Goal: Information Seeking & Learning: Learn about a topic

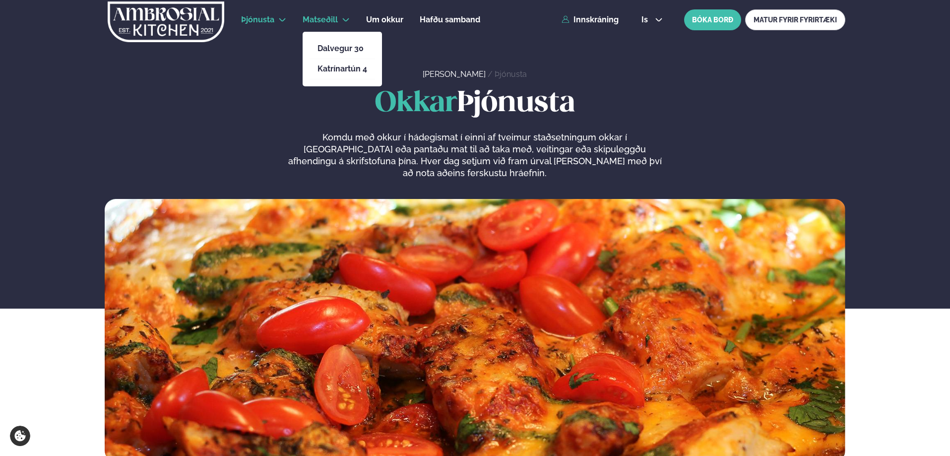
click at [339, 21] on li "Matseðill Dalvegur 30 Katrínartún 4" at bounding box center [326, 20] width 47 height 24
click at [339, 66] on link "Katrínartún 4" at bounding box center [343, 69] width 50 height 8
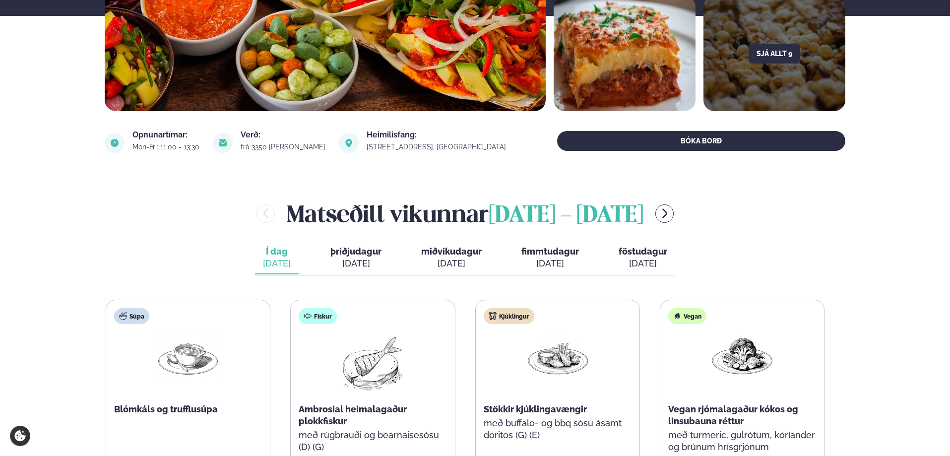
scroll to position [347, 0]
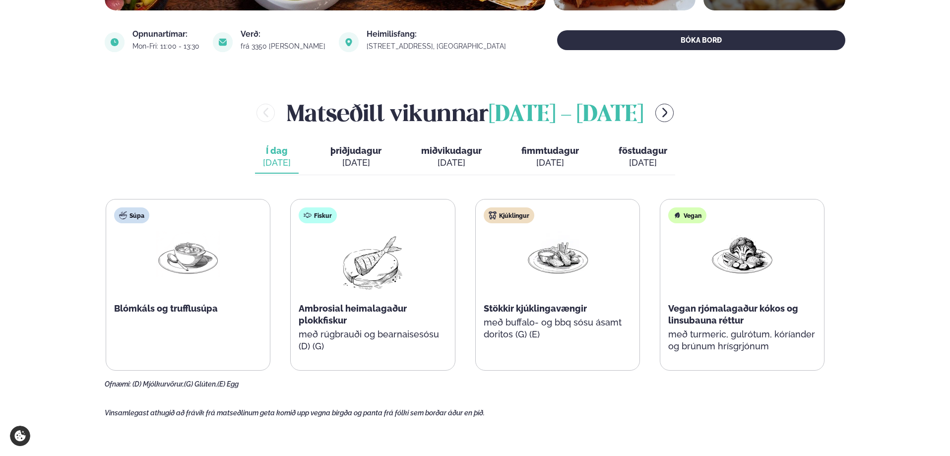
click at [347, 150] on span "þriðjudagur" at bounding box center [356, 150] width 51 height 10
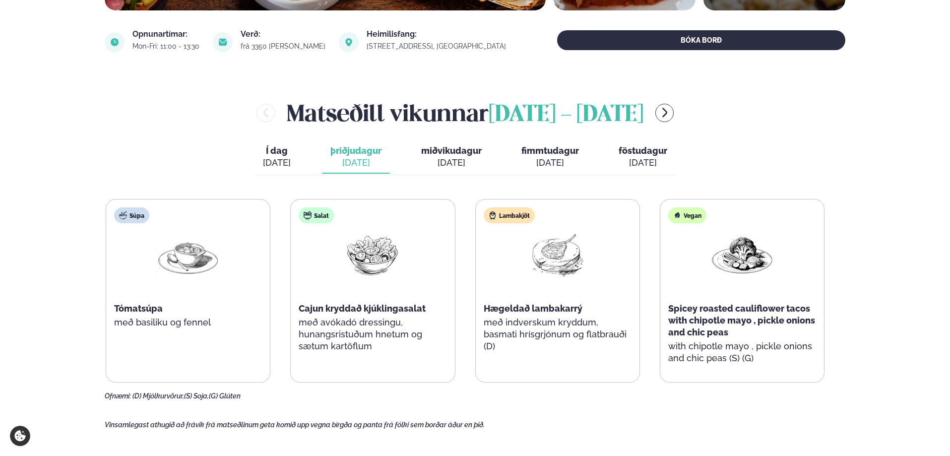
click at [448, 146] on span "miðvikudagur" at bounding box center [451, 150] width 61 height 10
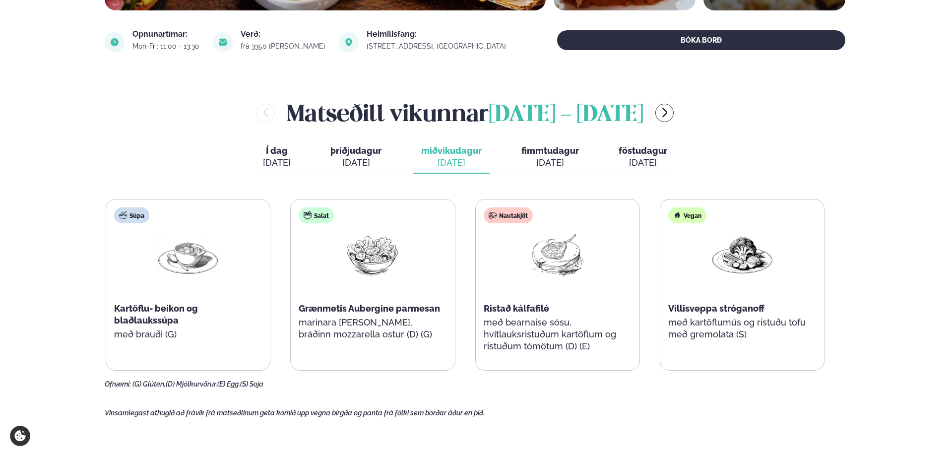
click at [544, 156] on button "fimmtudagur fim. [DATE]" at bounding box center [550, 157] width 73 height 33
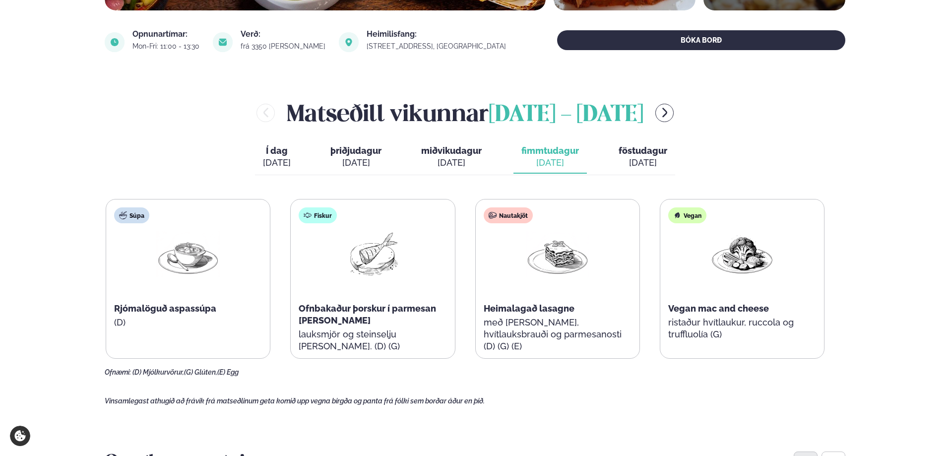
click at [629, 158] on div "[DATE]" at bounding box center [643, 163] width 49 height 12
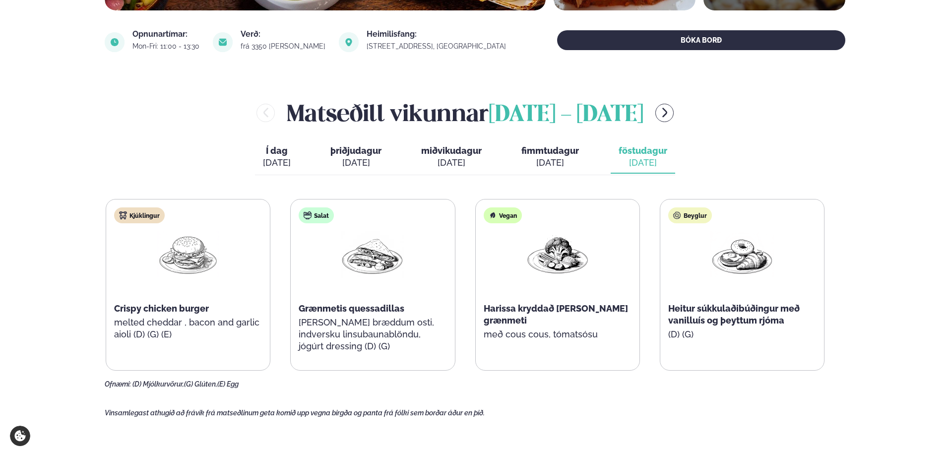
click at [281, 145] on span "Í dag" at bounding box center [277, 151] width 28 height 12
